Goal: Check status: Check status

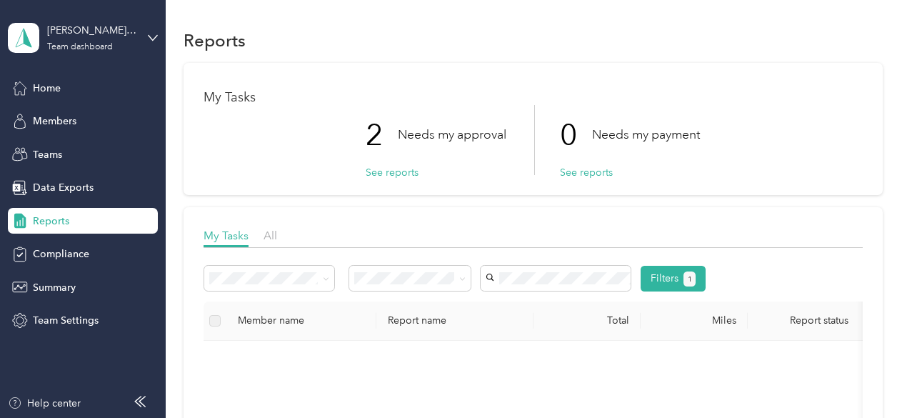
click at [44, 225] on span "Reports" at bounding box center [51, 220] width 36 height 15
